Goal: Transaction & Acquisition: Purchase product/service

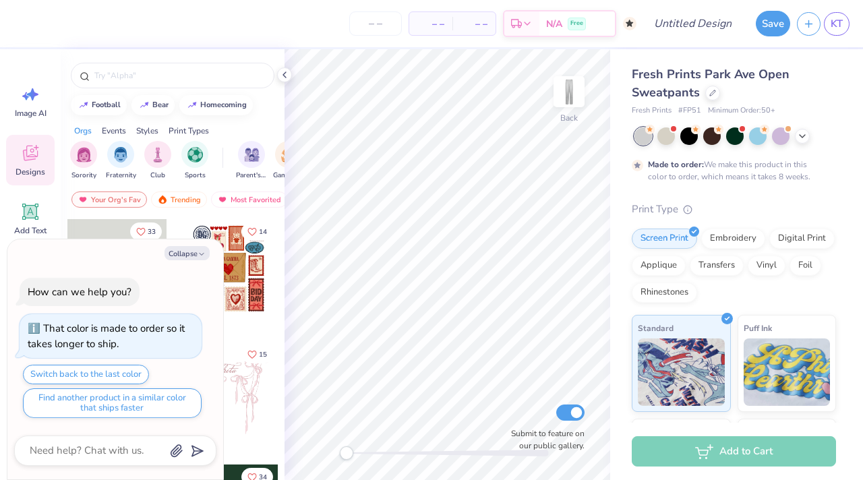
click at [188, 261] on div "Collapse How can we help you? That color is made to order so it takes longer to…" at bounding box center [115, 359] width 216 height 241
click at [194, 254] on button "Collapse" at bounding box center [186, 253] width 45 height 14
type textarea "x"
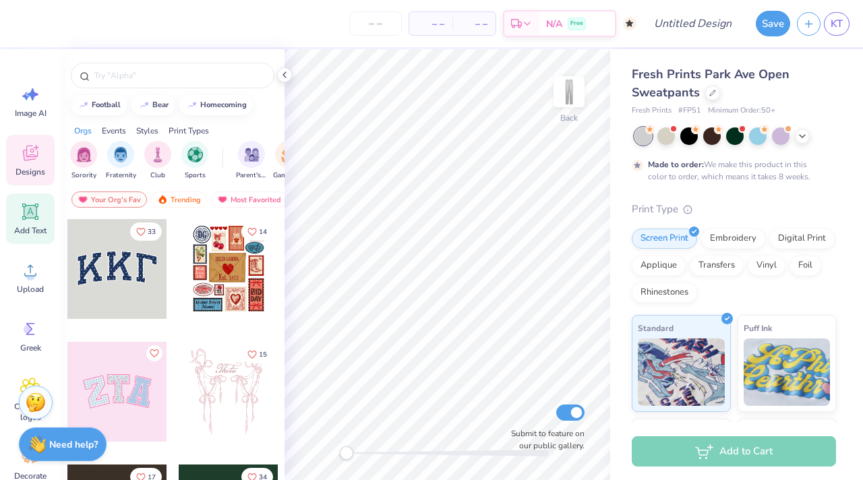
click at [24, 234] on span "Add Text" at bounding box center [30, 230] width 32 height 11
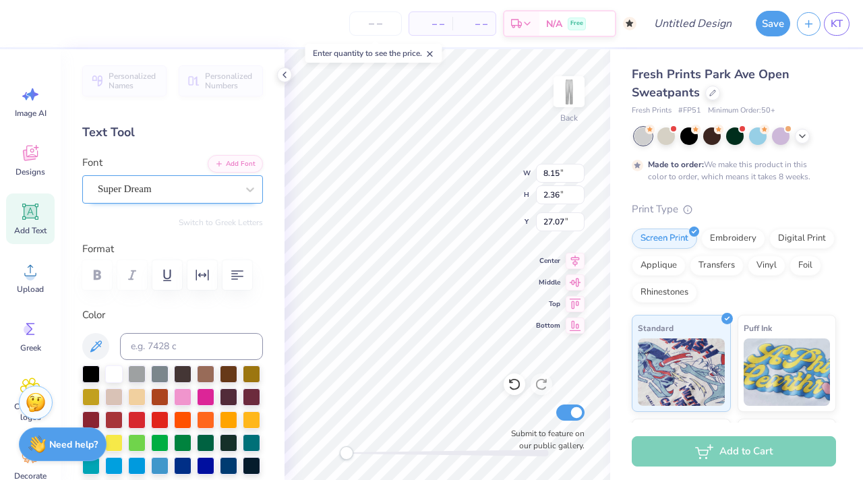
click at [197, 189] on div "Super Dream" at bounding box center [167, 189] width 142 height 21
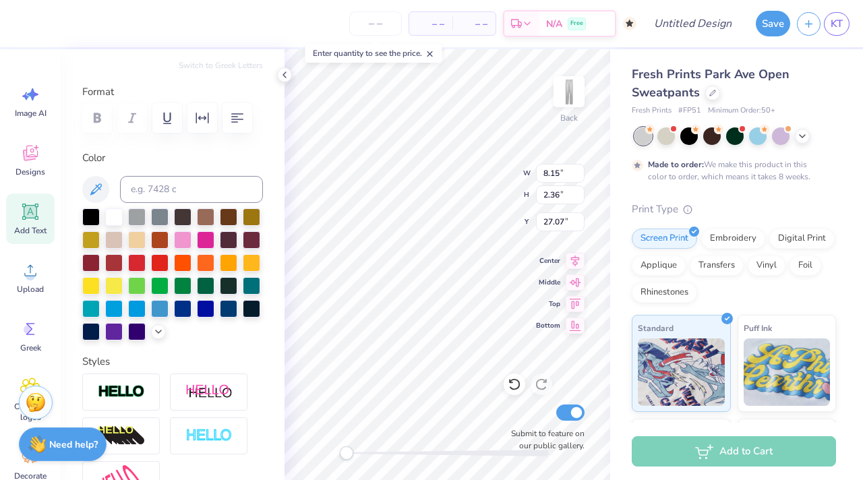
scroll to position [13, 0]
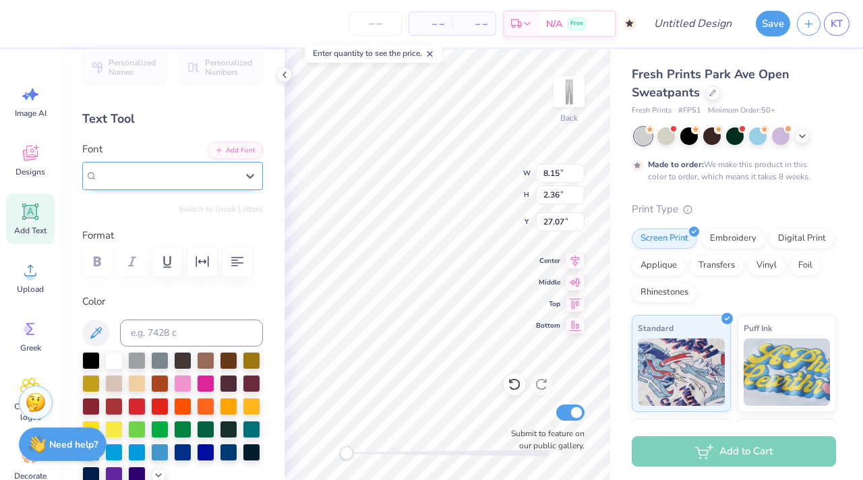
click at [194, 177] on div "Super Dream" at bounding box center [167, 176] width 139 height 16
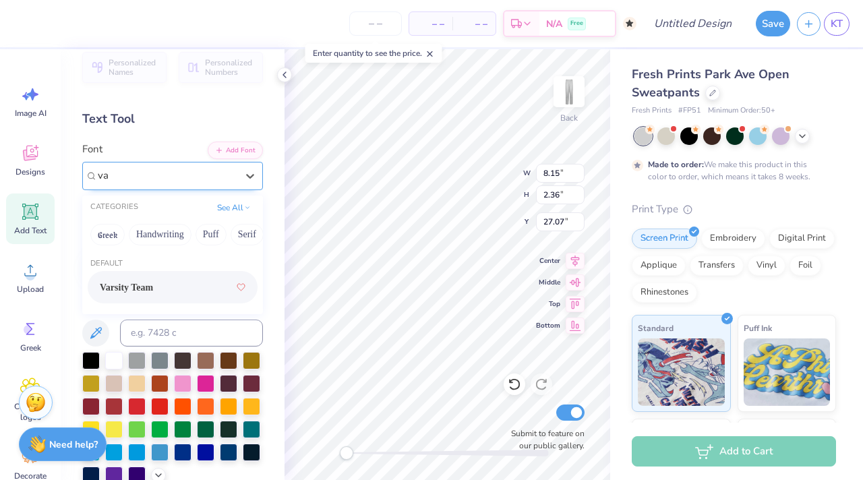
click at [153, 283] on span "Varsity Team" at bounding box center [126, 287] width 53 height 14
type input "va"
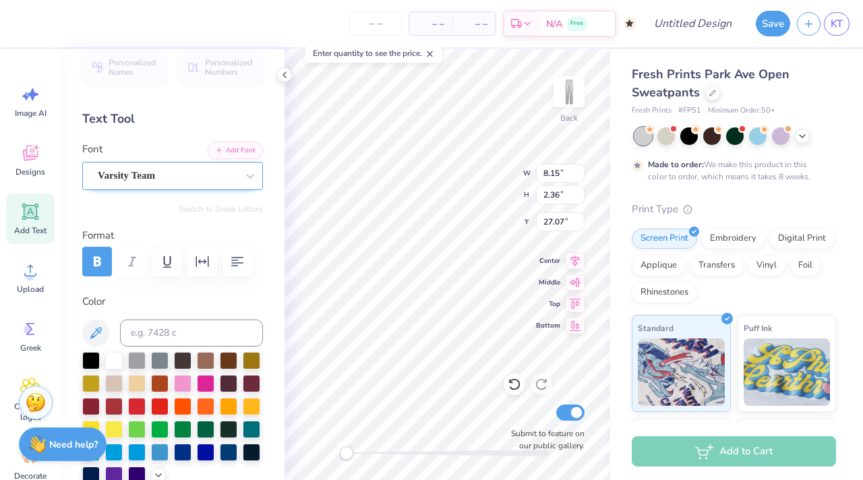
type textarea "T"
type textarea "DZ"
click at [233, 447] on div at bounding box center [229, 451] width 18 height 18
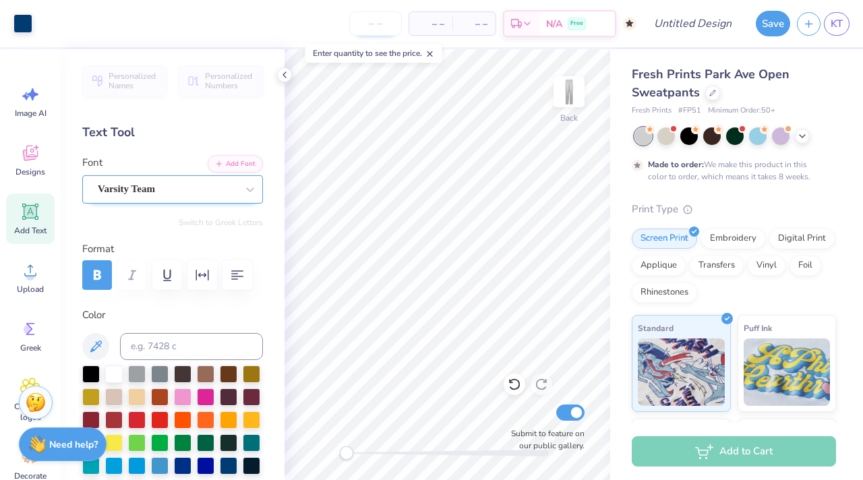
click at [379, 27] on input "number" at bounding box center [375, 23] width 53 height 24
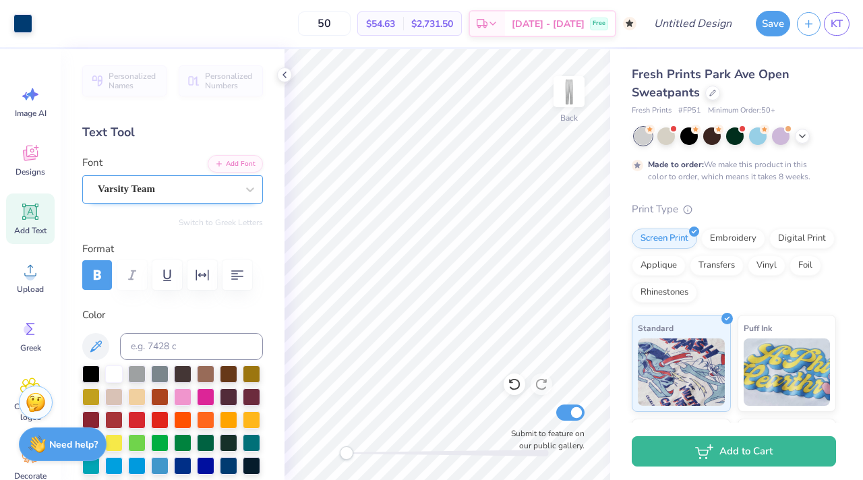
type input "5"
type input "4"
type input "50"
click at [299, 9] on div "50 $54.63 Per Item $2,731.50 Total Est. Delivery [DATE] - [DATE] Free" at bounding box center [337, 23] width 597 height 47
